Goal: Information Seeking & Learning: Learn about a topic

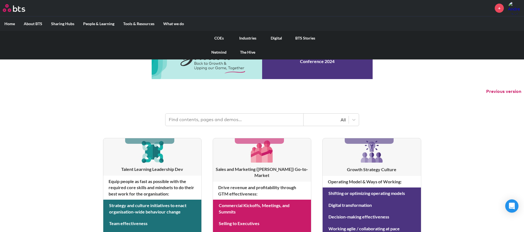
click at [172, 22] on label "What we do" at bounding box center [174, 24] width 30 height 14
click at [0, 0] on input "What we do" at bounding box center [0, 0] width 0 height 0
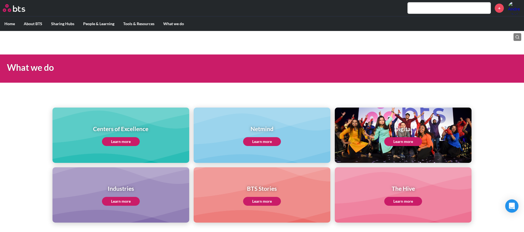
click at [149, 133] on div "Centers of Excellence Learn more" at bounding box center [120, 134] width 137 height 55
click at [121, 144] on link "Learn more" at bounding box center [121, 141] width 38 height 9
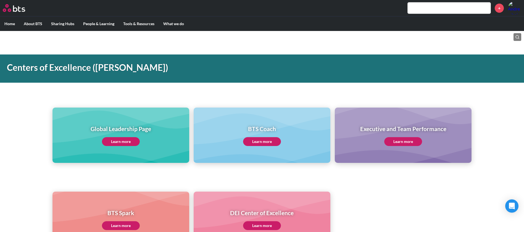
click at [407, 137] on link "Learn more" at bounding box center [403, 141] width 38 height 9
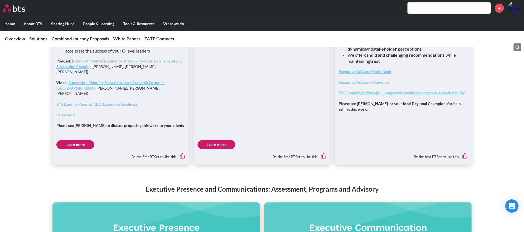
scroll to position [542, 0]
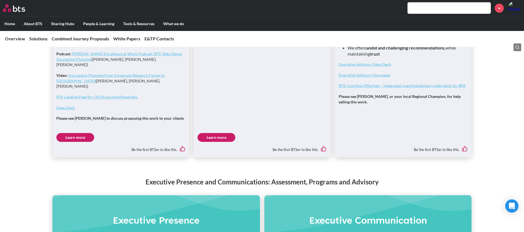
click at [208, 133] on link "Learn more" at bounding box center [216, 137] width 38 height 9
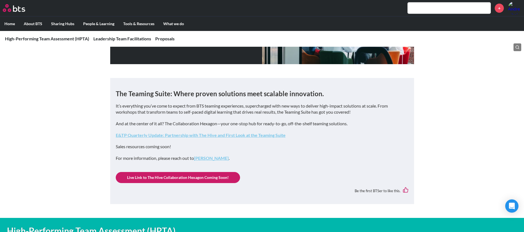
scroll to position [83, 0]
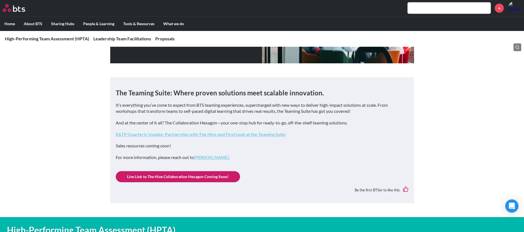
click at [196, 136] on link "E&TP Quarterly Update: Partnership with The Hive and First Look at the Teaming …" at bounding box center [201, 133] width 170 height 5
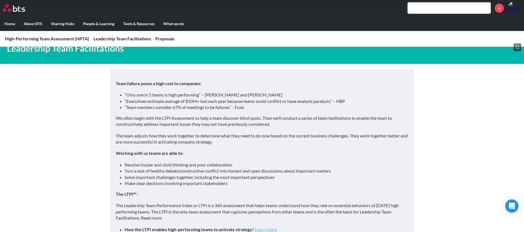
scroll to position [466, 0]
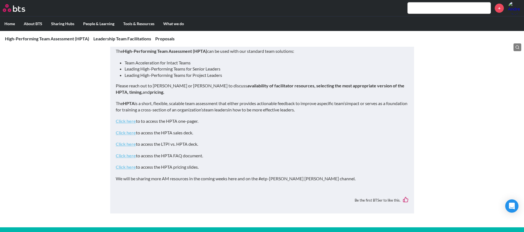
scroll to position [295, 0]
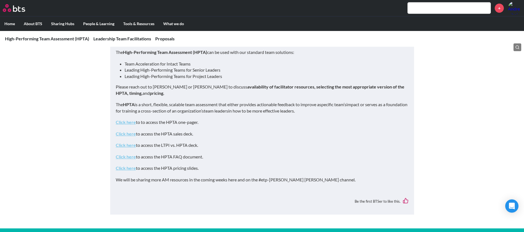
click at [126, 144] on link "Click here" at bounding box center [126, 144] width 20 height 5
